Goal: Check status: Check status

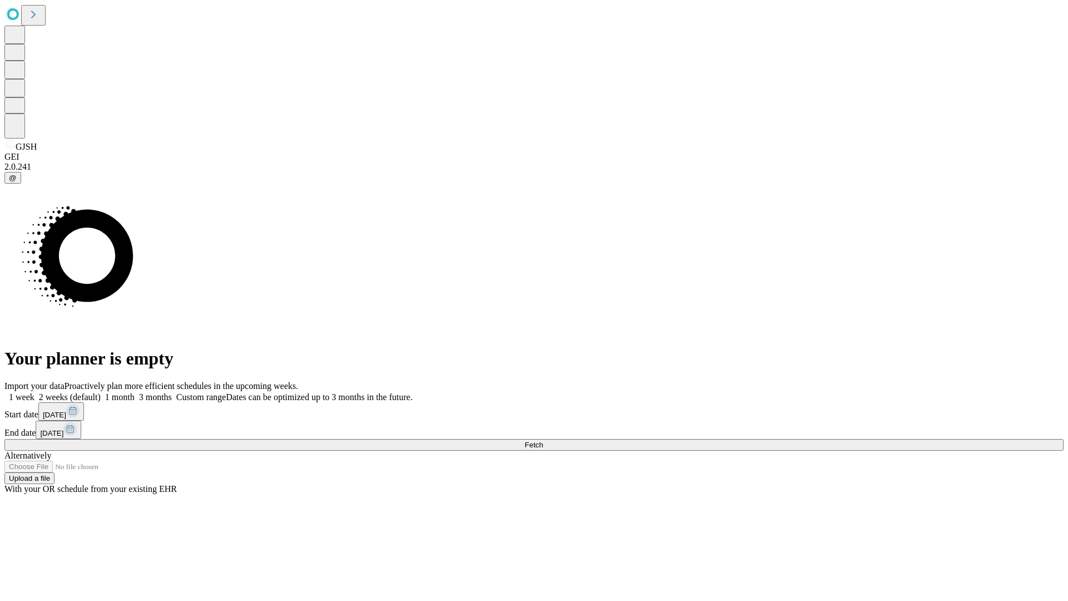
click at [543, 440] on span "Fetch" at bounding box center [533, 444] width 18 height 8
